Goal: Task Accomplishment & Management: Complete application form

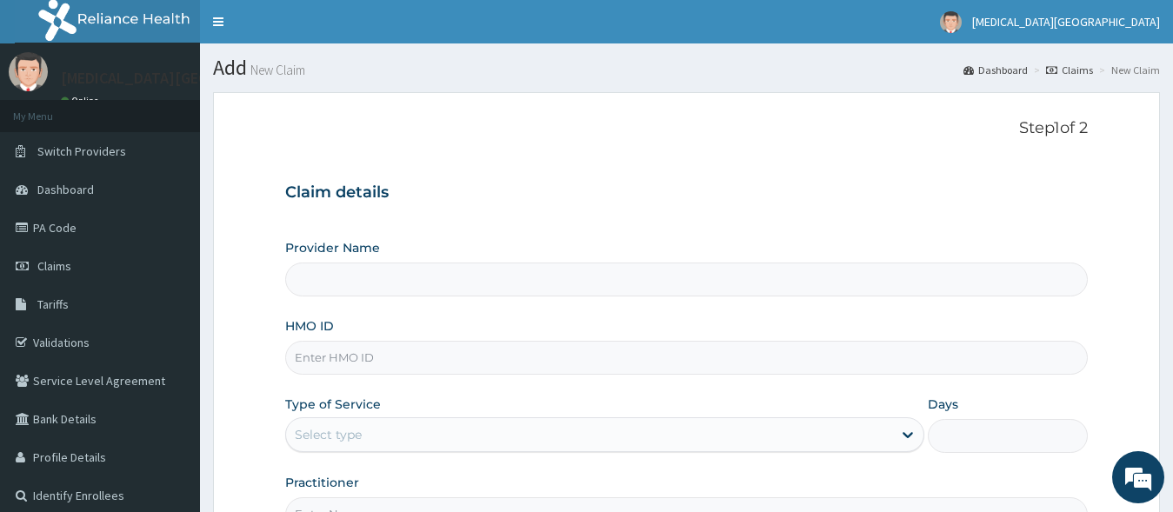
type input "[MEDICAL_DATA][GEOGRAPHIC_DATA]"
click at [569, 363] on input "HMO ID" at bounding box center [686, 358] width 803 height 34
paste input "EFM/10032/A"
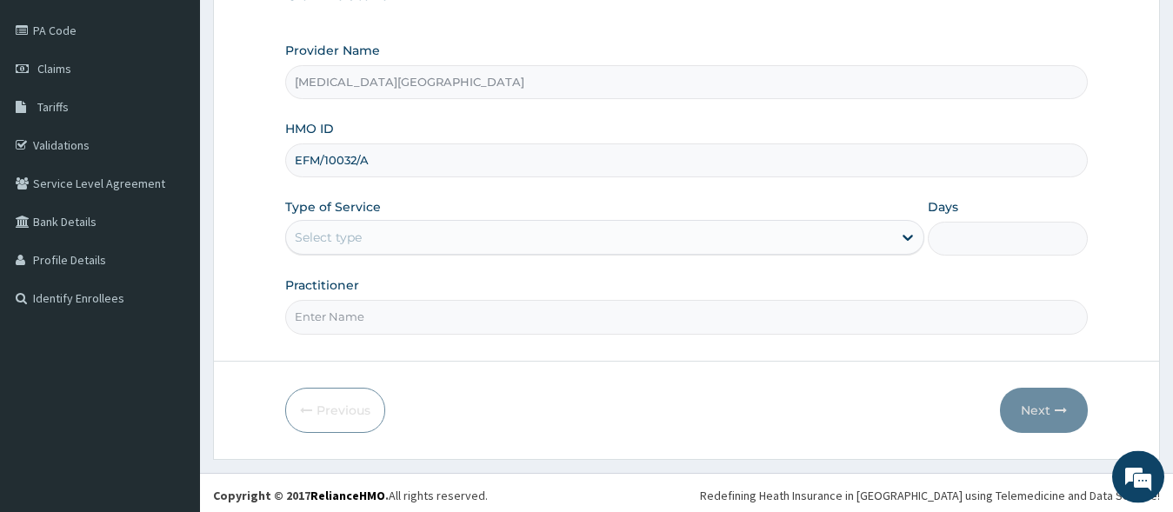
scroll to position [203, 0]
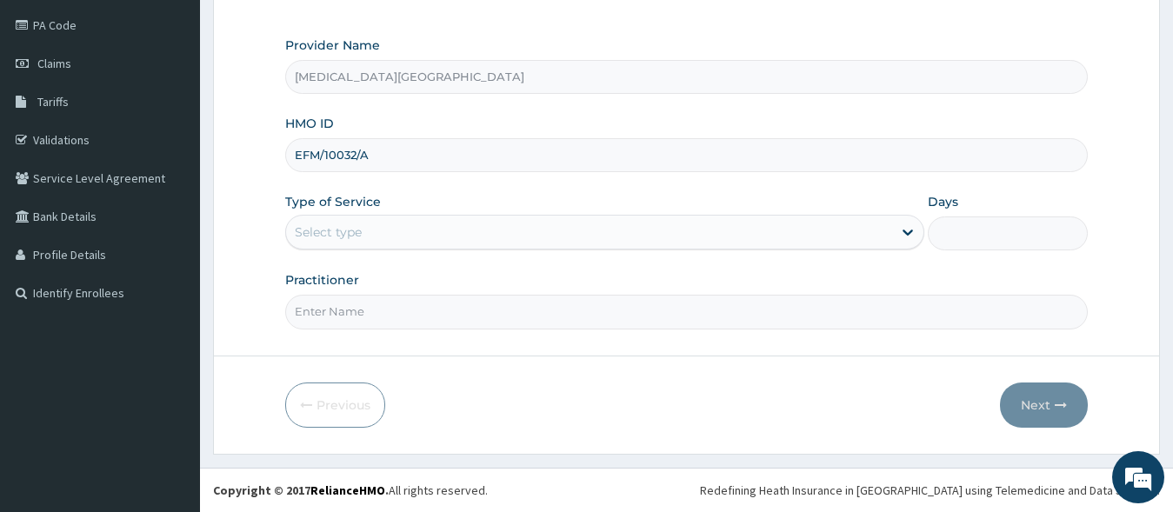
type input "EFM/10032/A"
click at [511, 230] on div "Select type" at bounding box center [589, 232] width 607 height 28
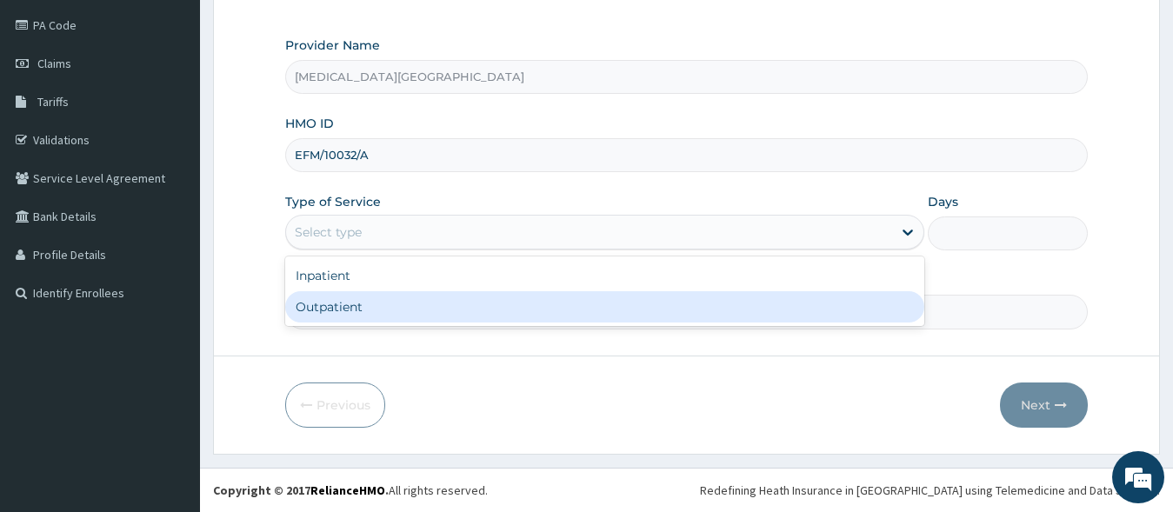
click at [378, 317] on div "Outpatient" at bounding box center [605, 306] width 640 height 31
type input "1"
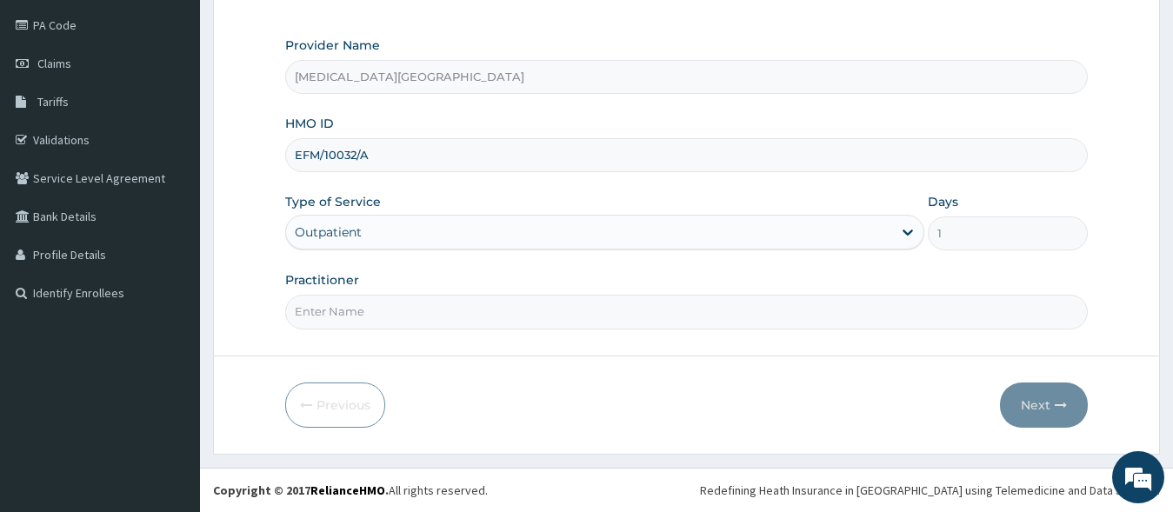
click at [360, 307] on input "Practitioner" at bounding box center [686, 312] width 803 height 34
type input "[PERSON_NAME].A"
click at [1030, 404] on button "Next" at bounding box center [1044, 405] width 88 height 45
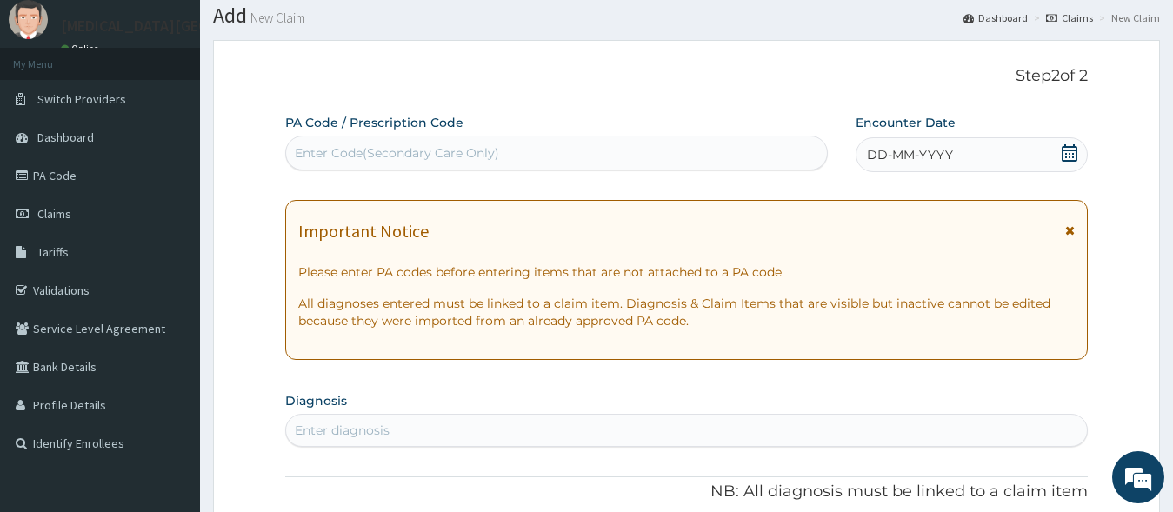
scroll to position [50, 0]
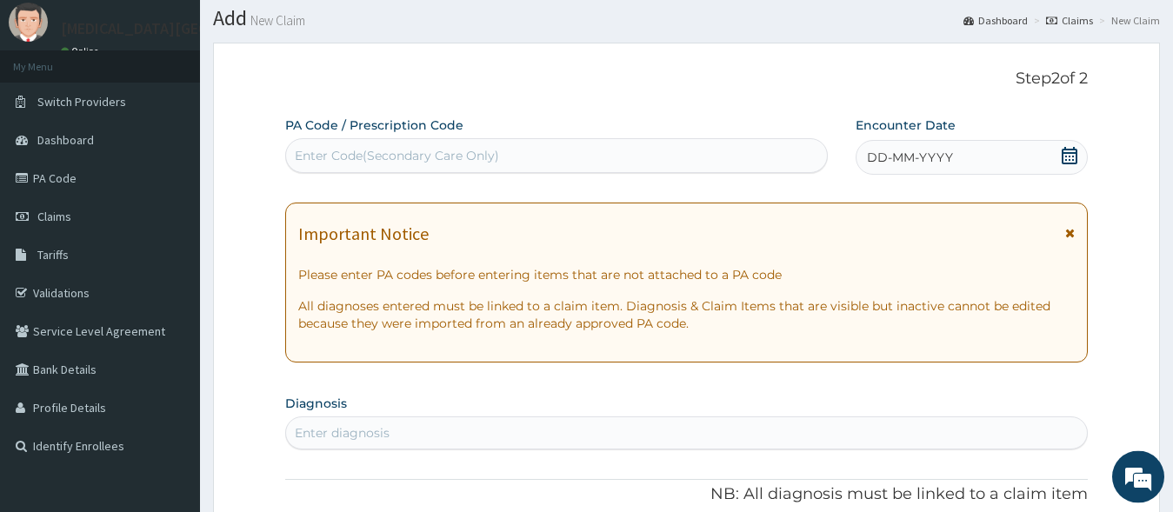
click at [1067, 151] on icon at bounding box center [1069, 155] width 17 height 17
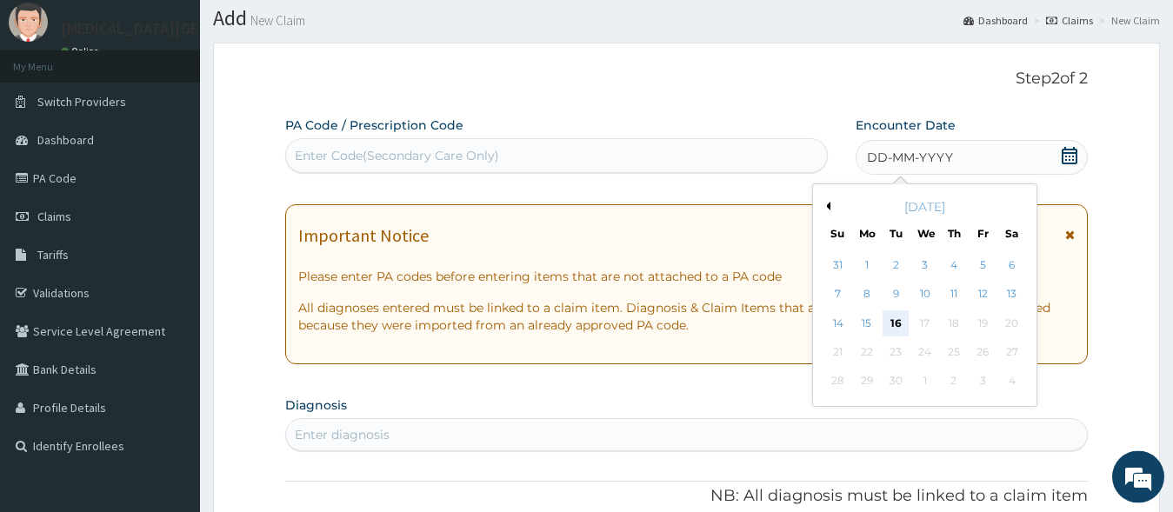
click at [896, 318] on div "16" at bounding box center [895, 323] width 26 height 26
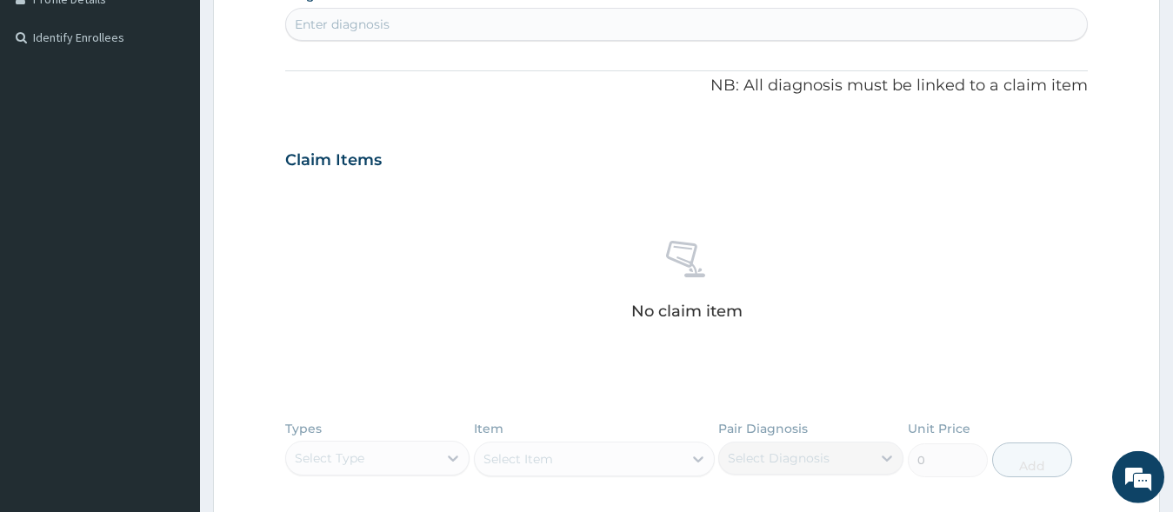
scroll to position [461, 0]
click at [629, 17] on div "Enter diagnosis" at bounding box center [687, 22] width 802 height 28
type input "DIAB"
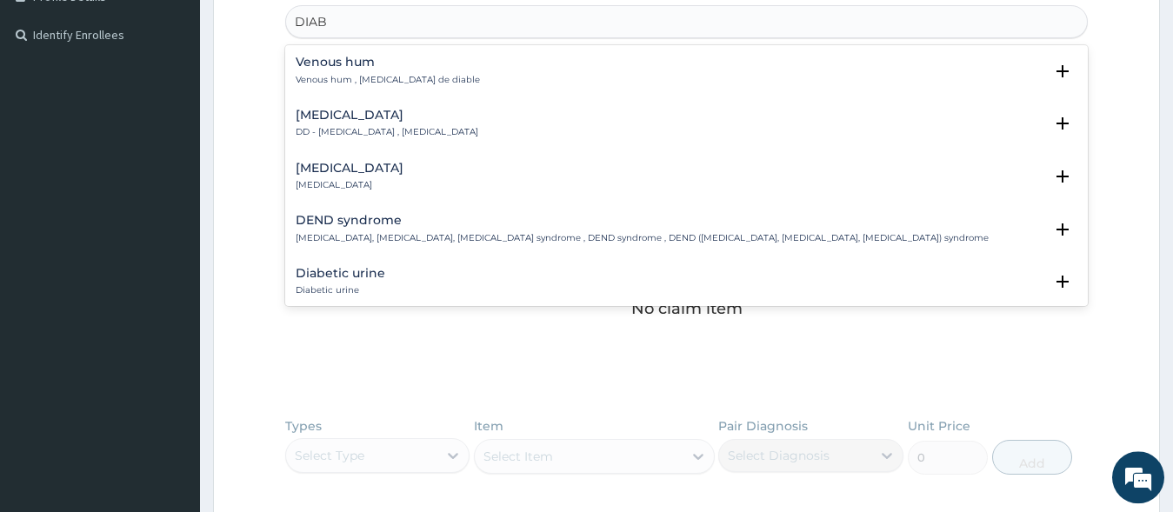
click at [530, 123] on div "[MEDICAL_DATA] DD - [MEDICAL_DATA] , [MEDICAL_DATA]" at bounding box center [687, 124] width 782 height 30
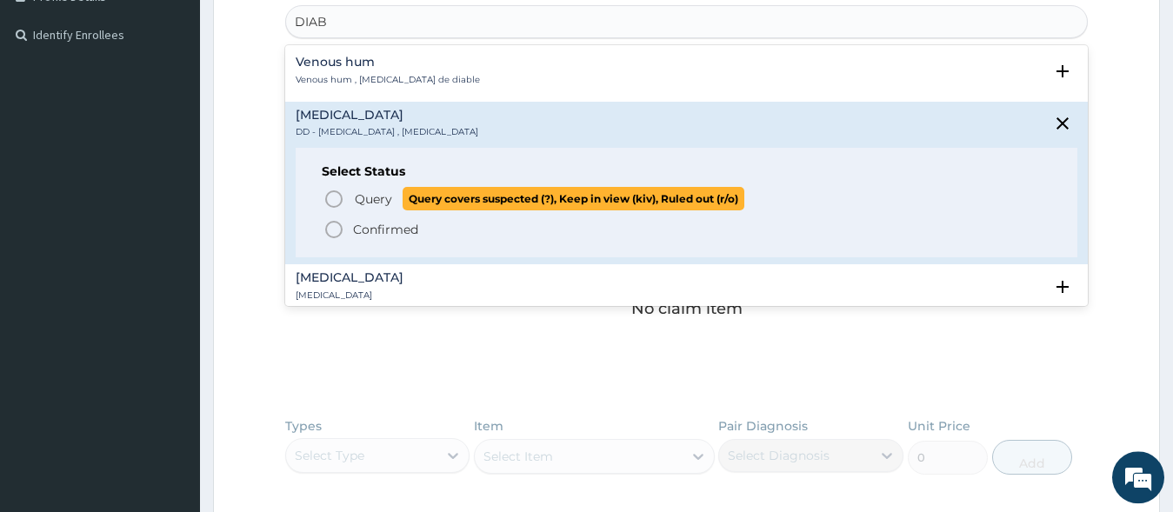
click at [356, 200] on span "Query" at bounding box center [373, 198] width 37 height 17
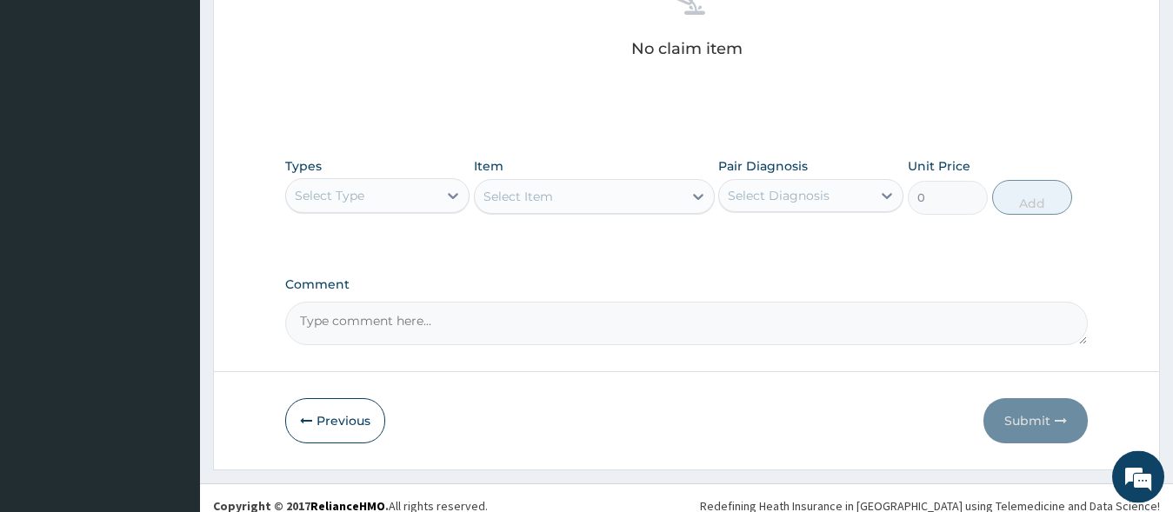
scroll to position [730, 0]
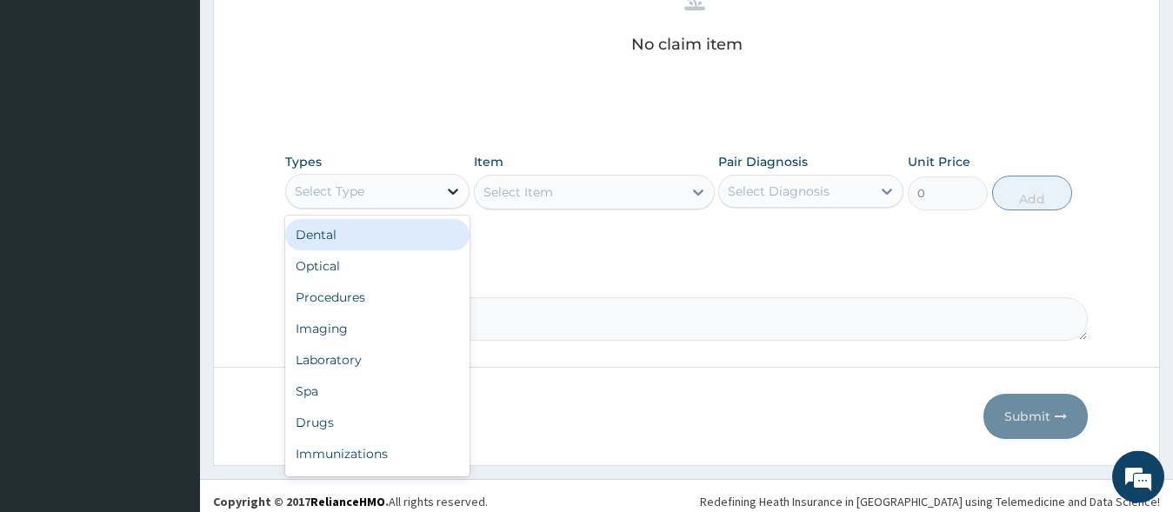
click at [444, 195] on div at bounding box center [452, 191] width 31 height 31
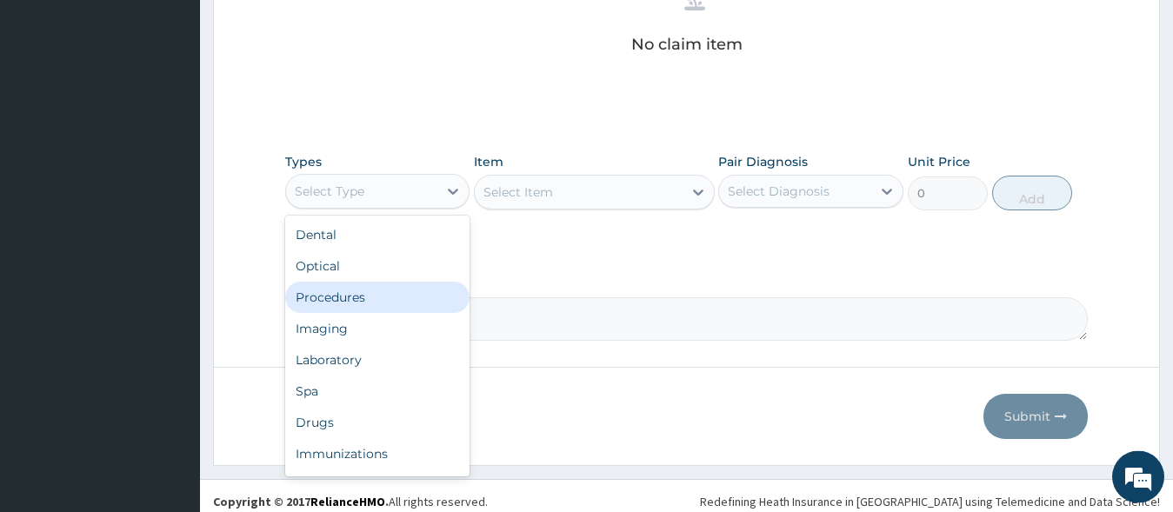
click at [354, 297] on div "Procedures" at bounding box center [377, 297] width 185 height 31
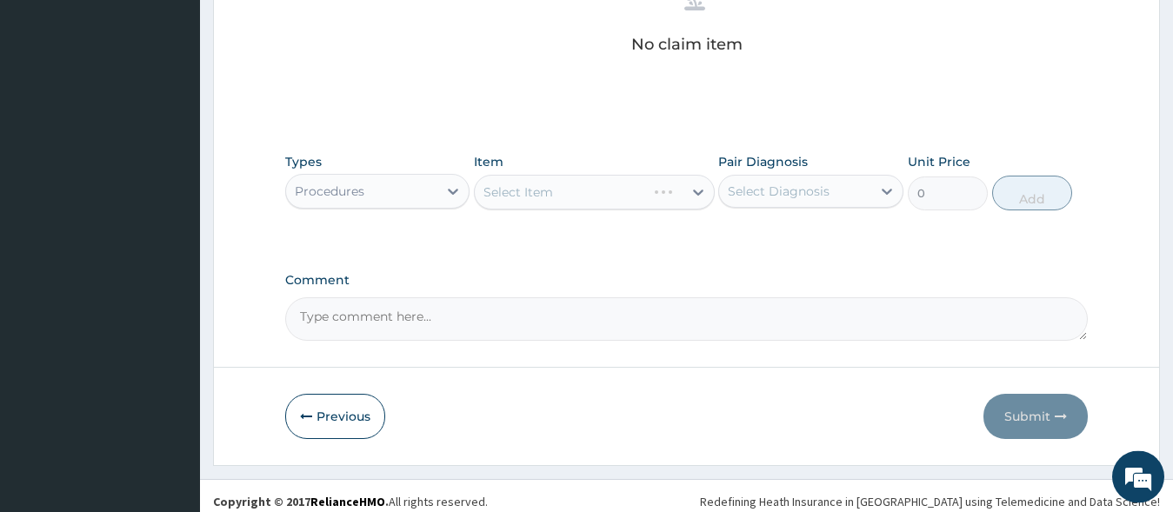
click at [700, 196] on div "Select Item" at bounding box center [594, 192] width 241 height 35
click at [699, 196] on icon at bounding box center [697, 191] width 17 height 17
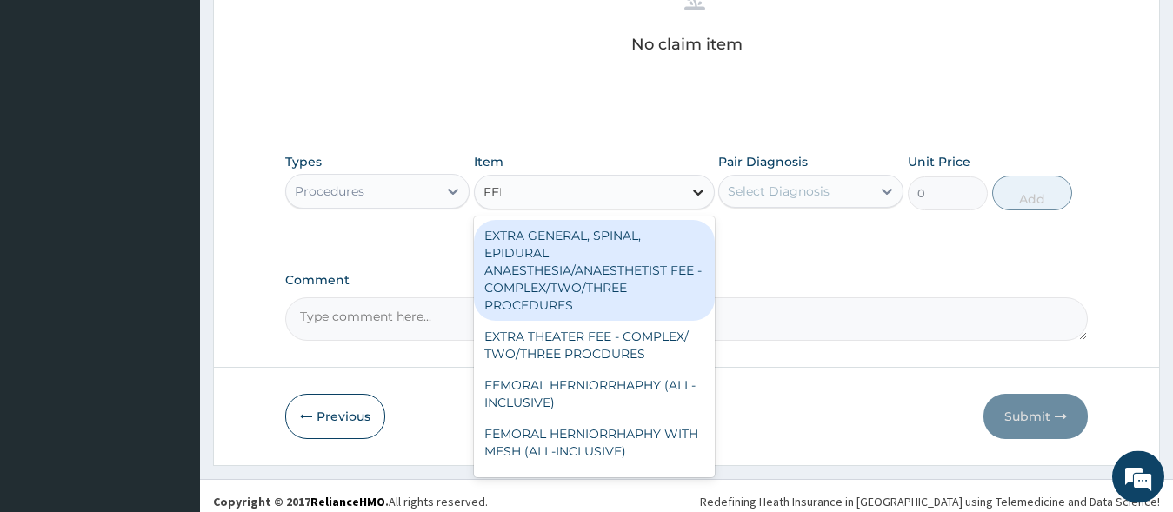
type input "FEED"
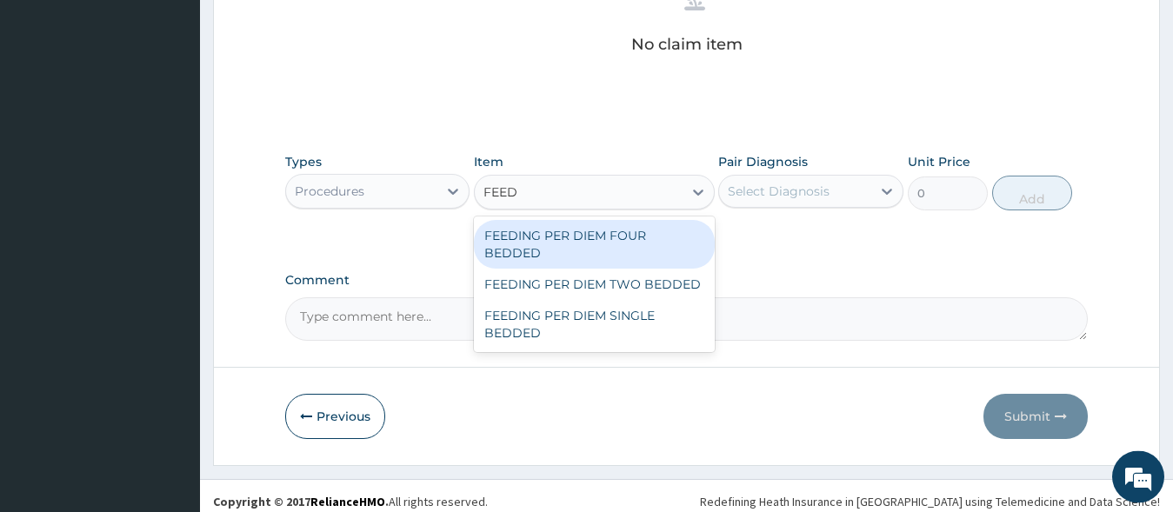
click at [668, 249] on div "FEEDING PER DIEM FOUR BEDDED" at bounding box center [594, 244] width 241 height 49
type input "6250"
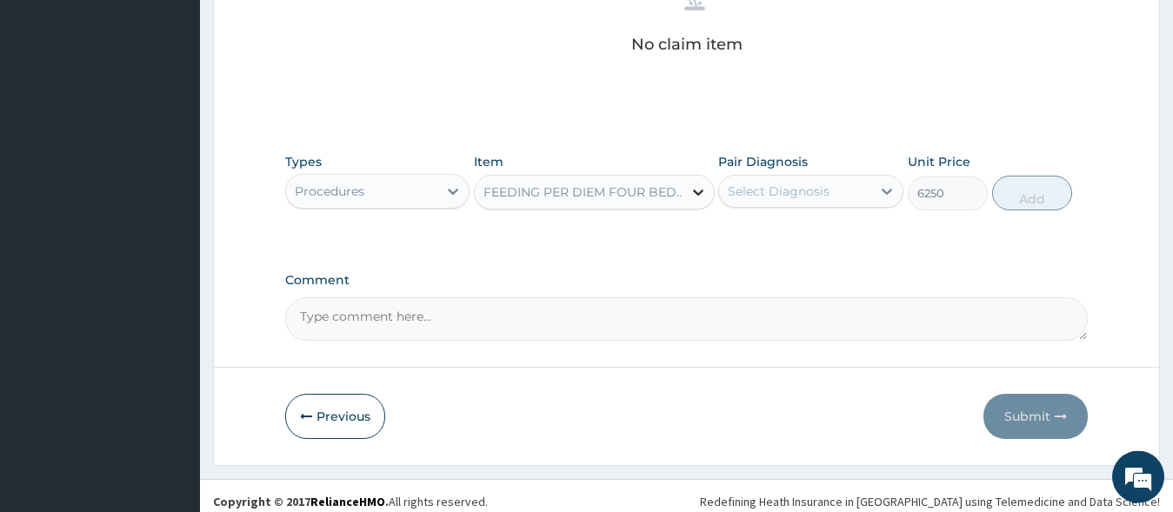
click at [697, 190] on icon at bounding box center [697, 191] width 17 height 17
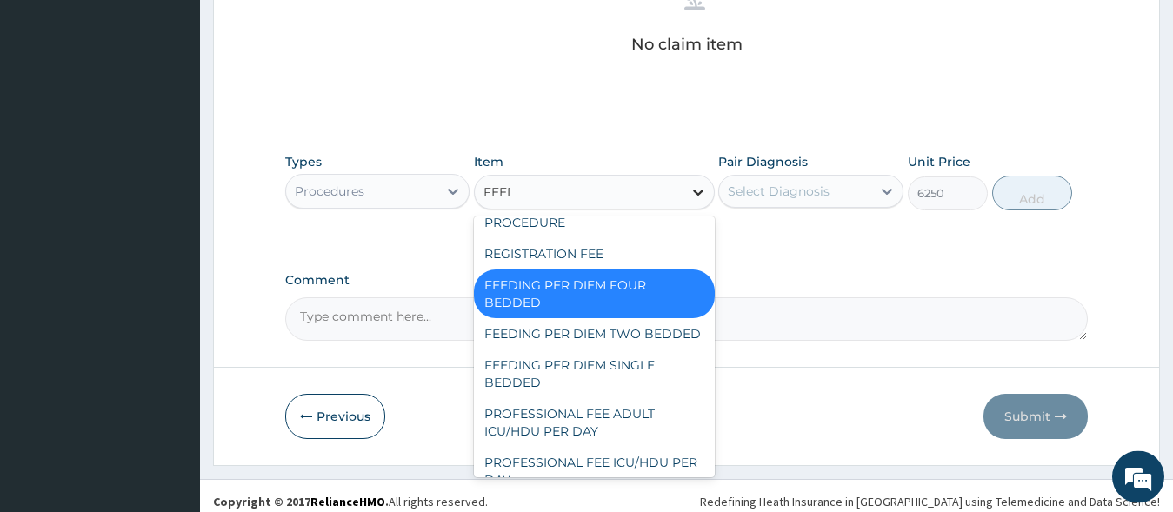
scroll to position [0, 0]
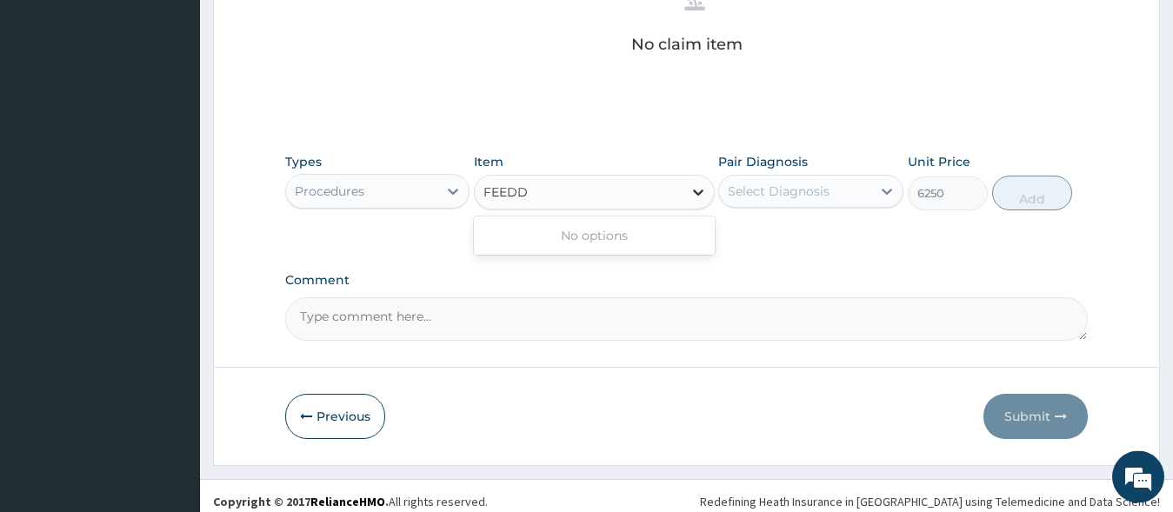
type input "FEED"
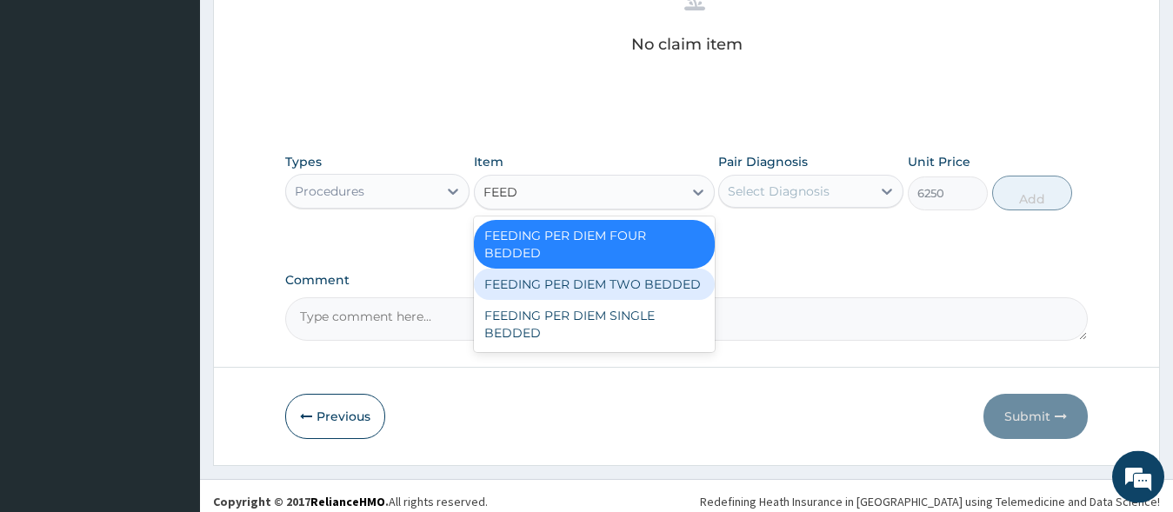
click at [678, 291] on div "FEEDING PER DIEM TWO BEDDED" at bounding box center [594, 284] width 241 height 31
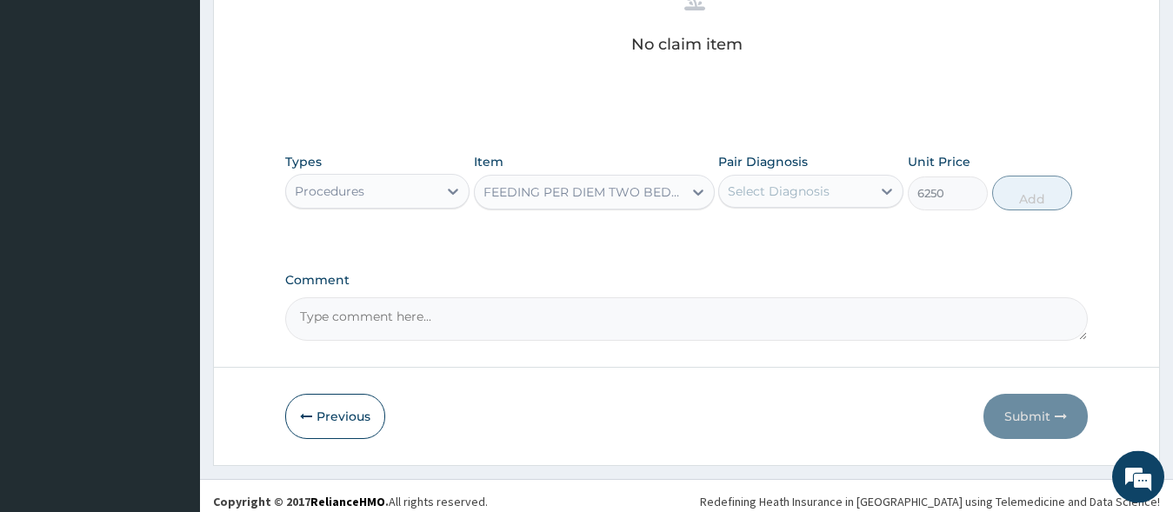
type input "7500"
click at [698, 199] on icon at bounding box center [697, 191] width 17 height 17
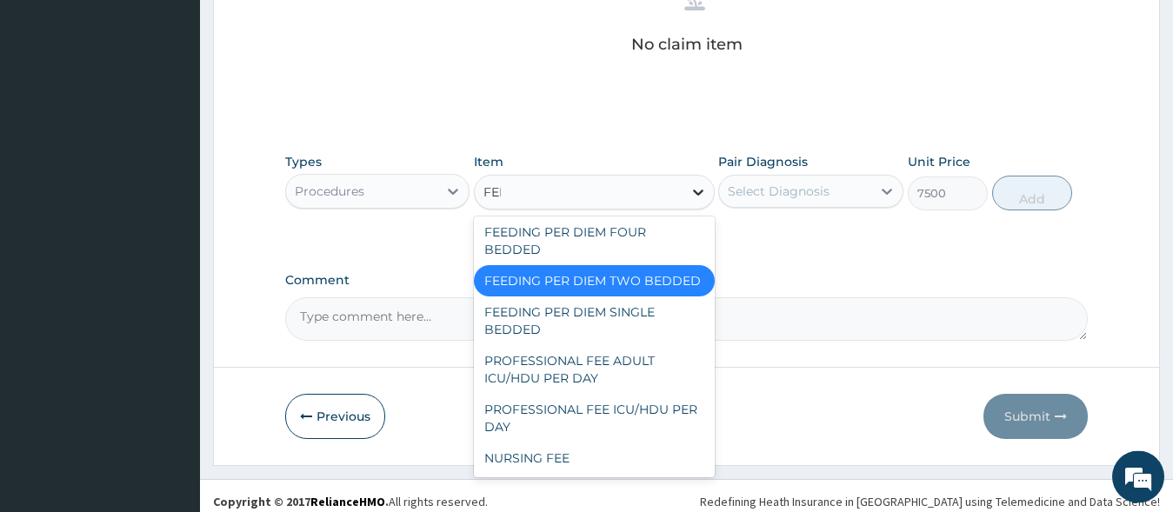
scroll to position [281, 0]
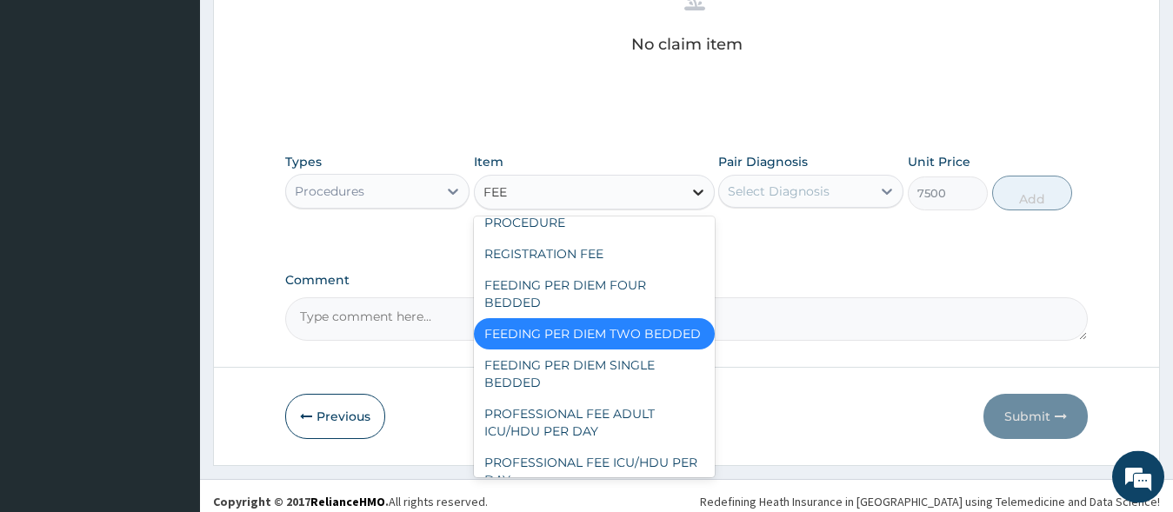
type input "FEED"
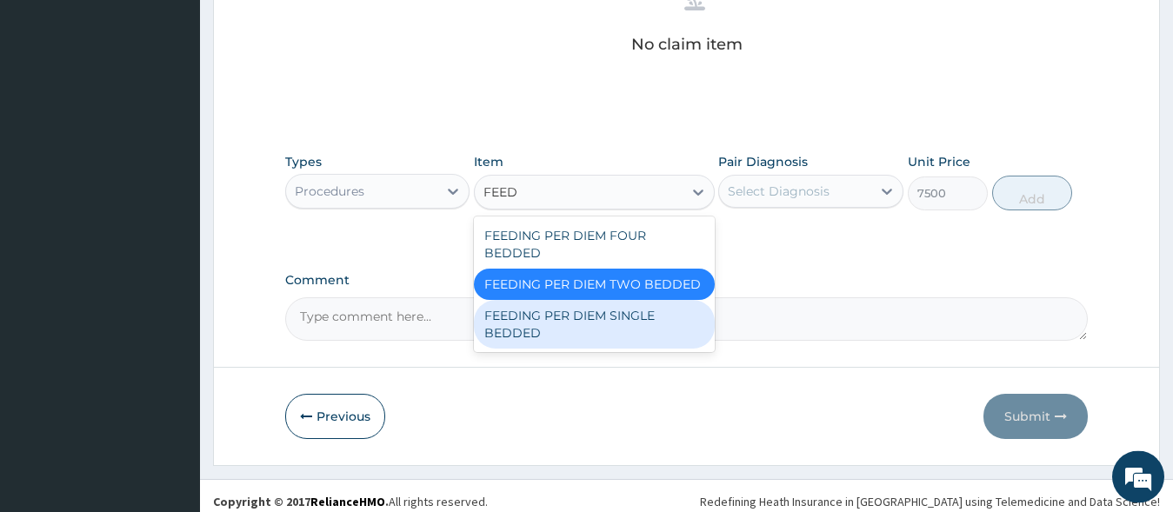
click at [630, 336] on div "FEEDING PER DIEM SINGLE BEDDED" at bounding box center [594, 324] width 241 height 49
type input "8750"
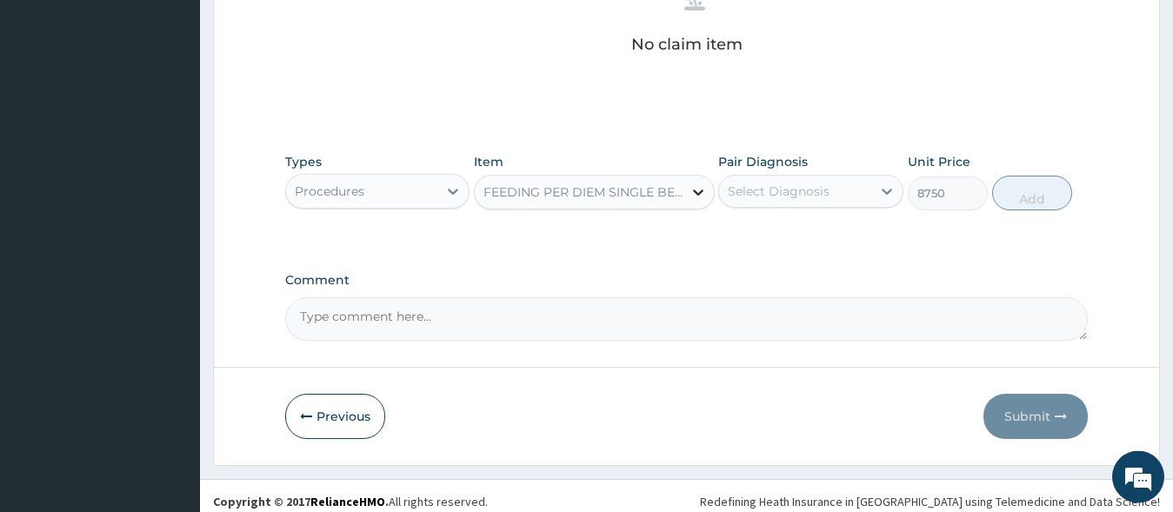
click at [700, 188] on icon at bounding box center [697, 191] width 17 height 17
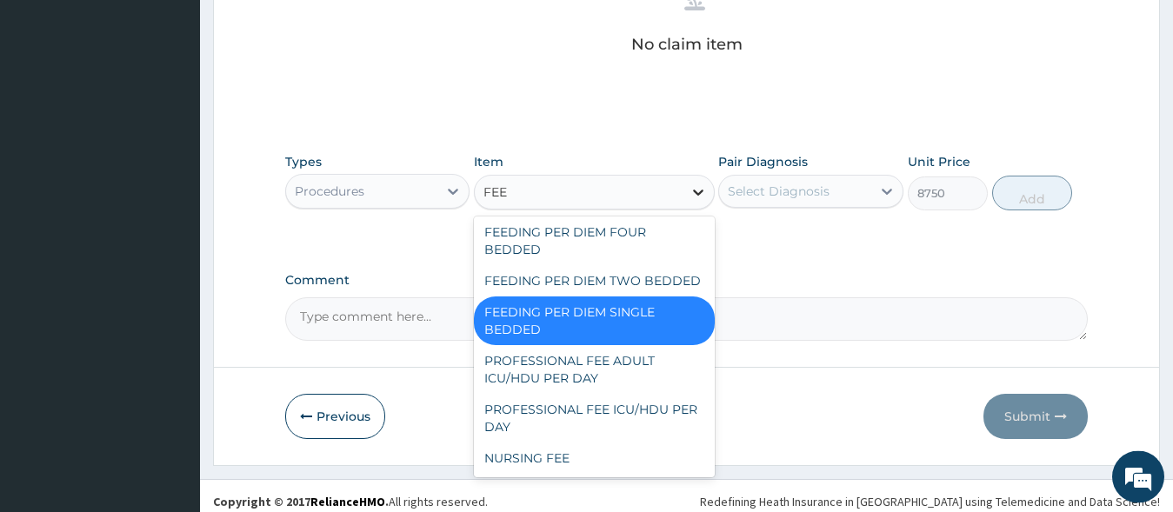
scroll to position [267, 0]
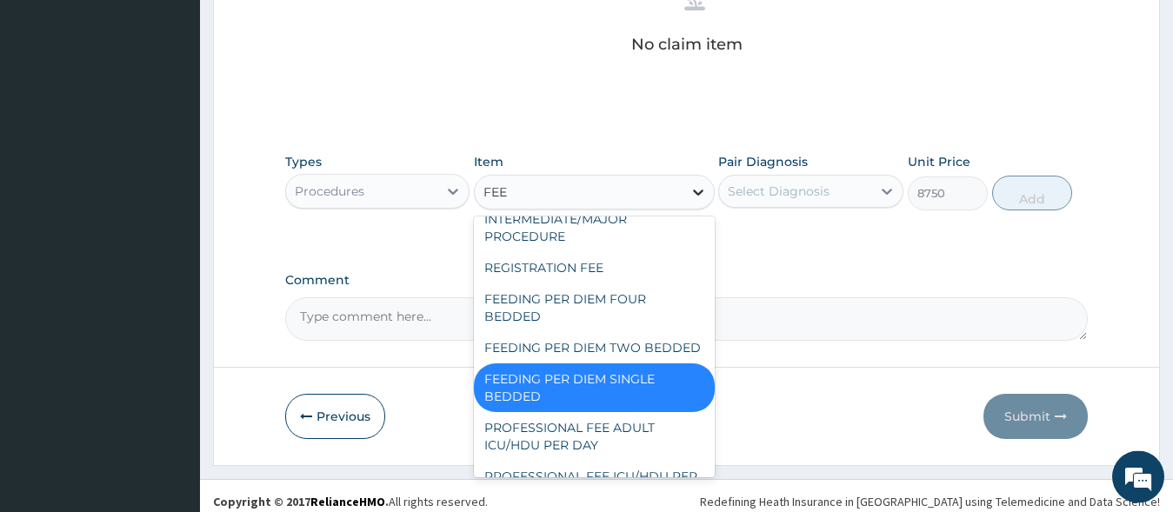
type input "FEED"
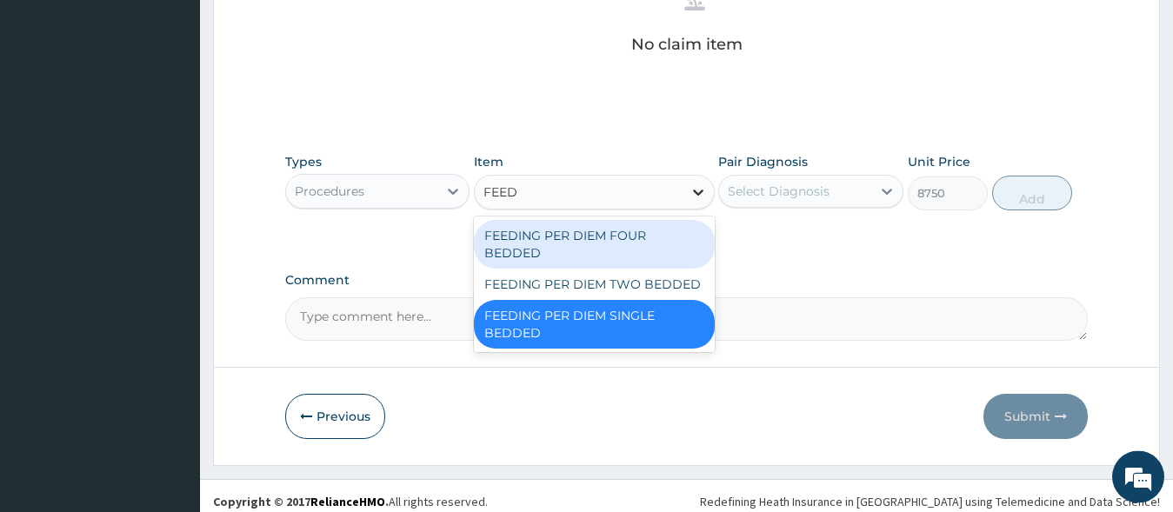
scroll to position [0, 0]
click at [623, 246] on div "FEEDING PER DIEM FOUR BEDDED" at bounding box center [594, 244] width 241 height 49
type input "6250"
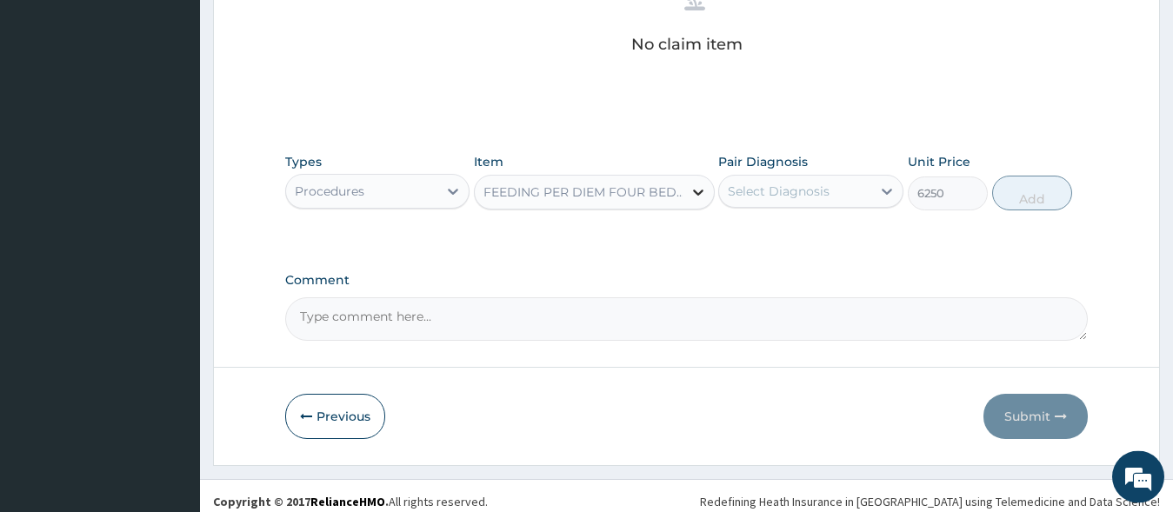
click at [699, 193] on icon at bounding box center [698, 193] width 10 height 6
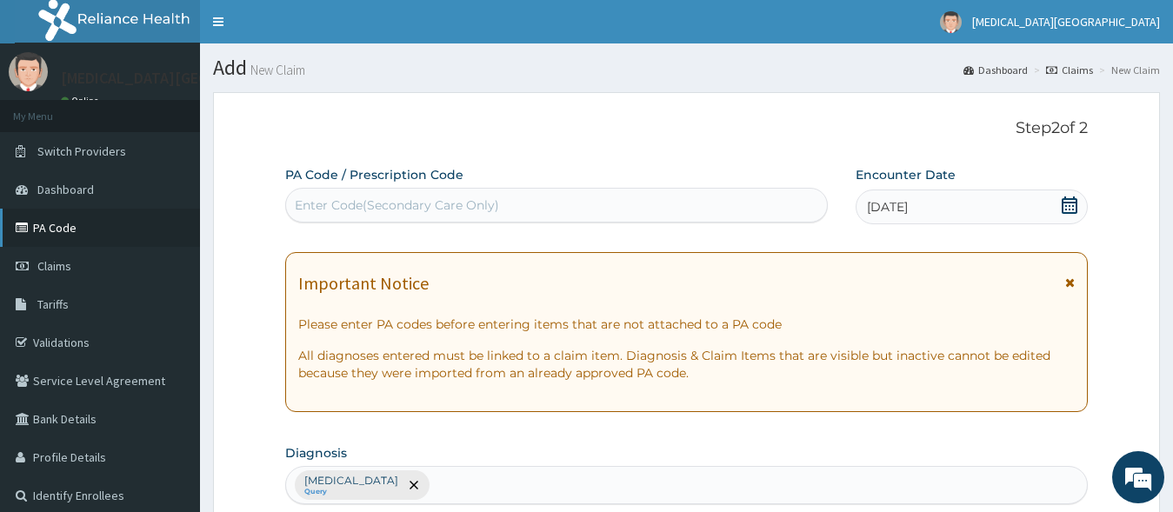
type input "feeding"
click at [36, 225] on link "PA Code" at bounding box center [100, 228] width 200 height 38
